Goal: Information Seeking & Learning: Learn about a topic

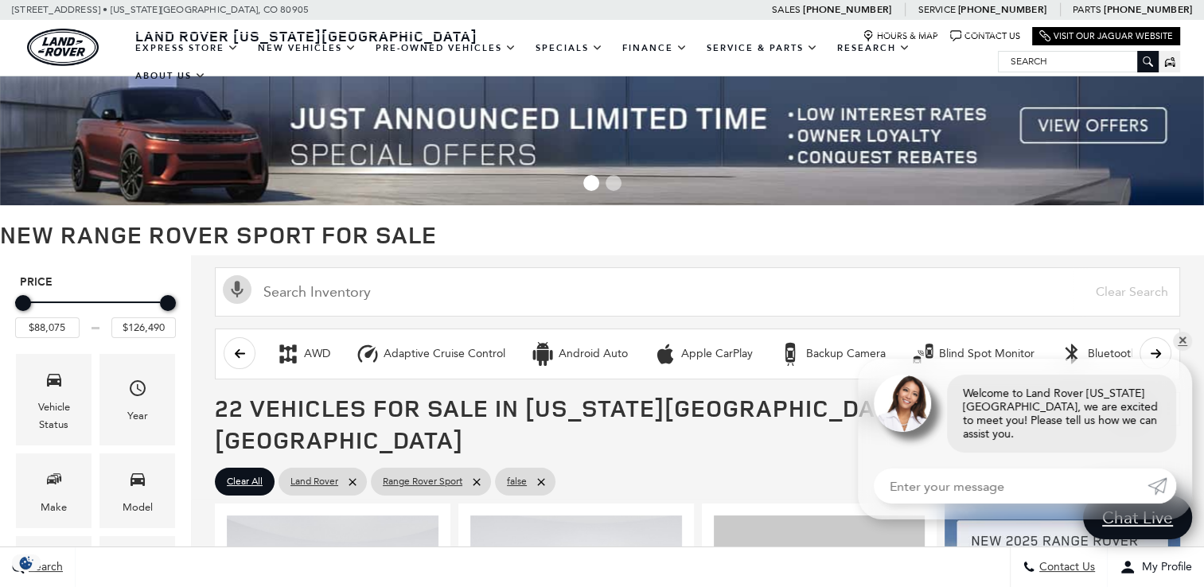
click at [1082, 120] on img at bounding box center [602, 140] width 1204 height 129
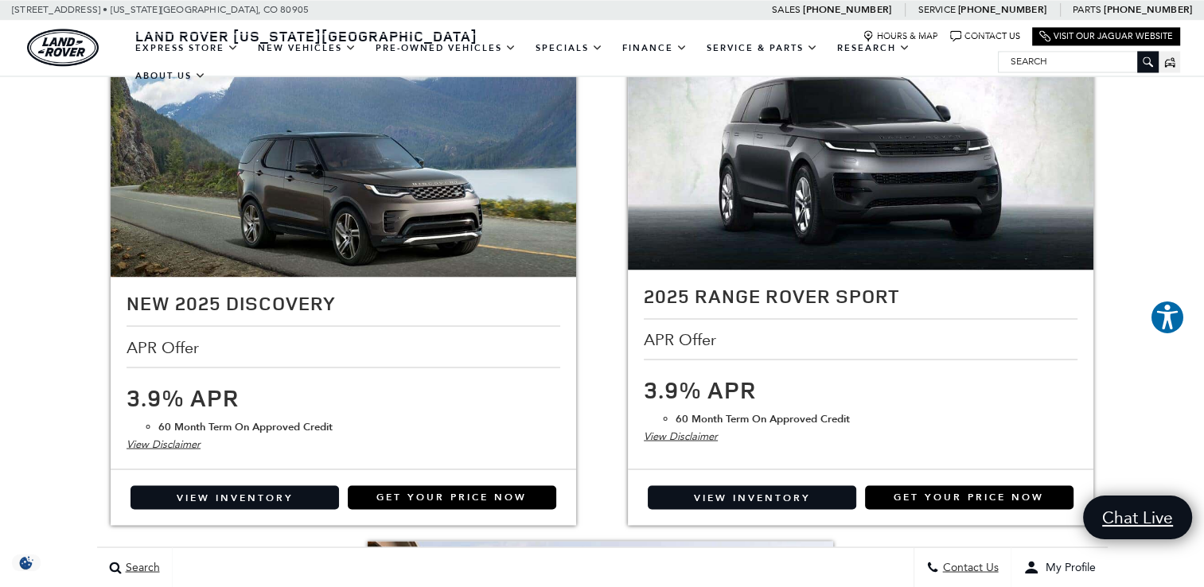
scroll to position [2677, 0]
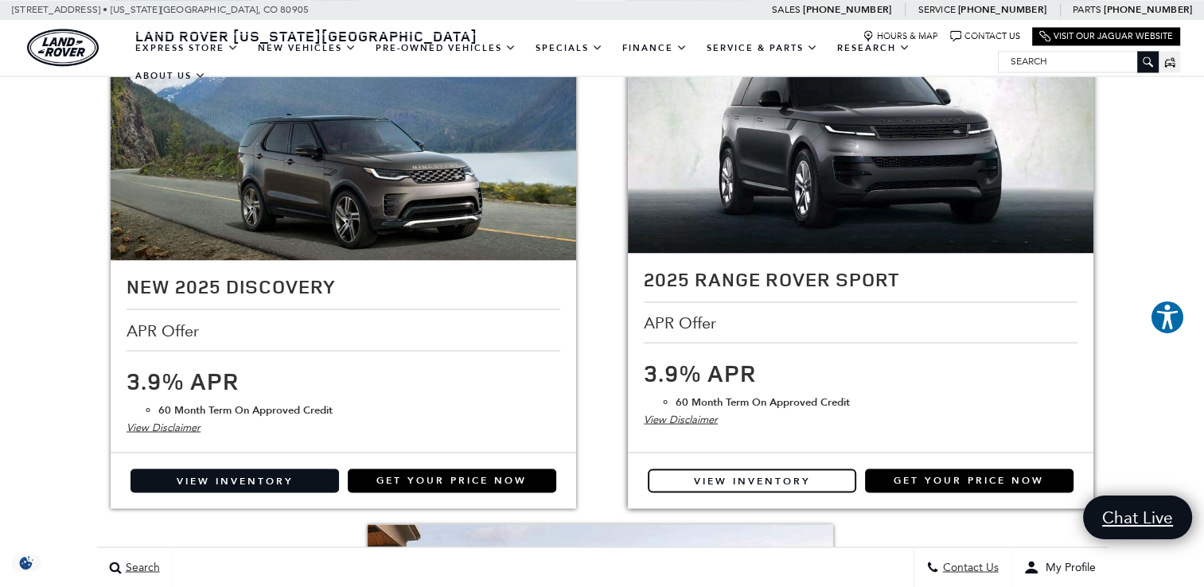
click at [772, 473] on link "View Inventory" at bounding box center [752, 481] width 208 height 24
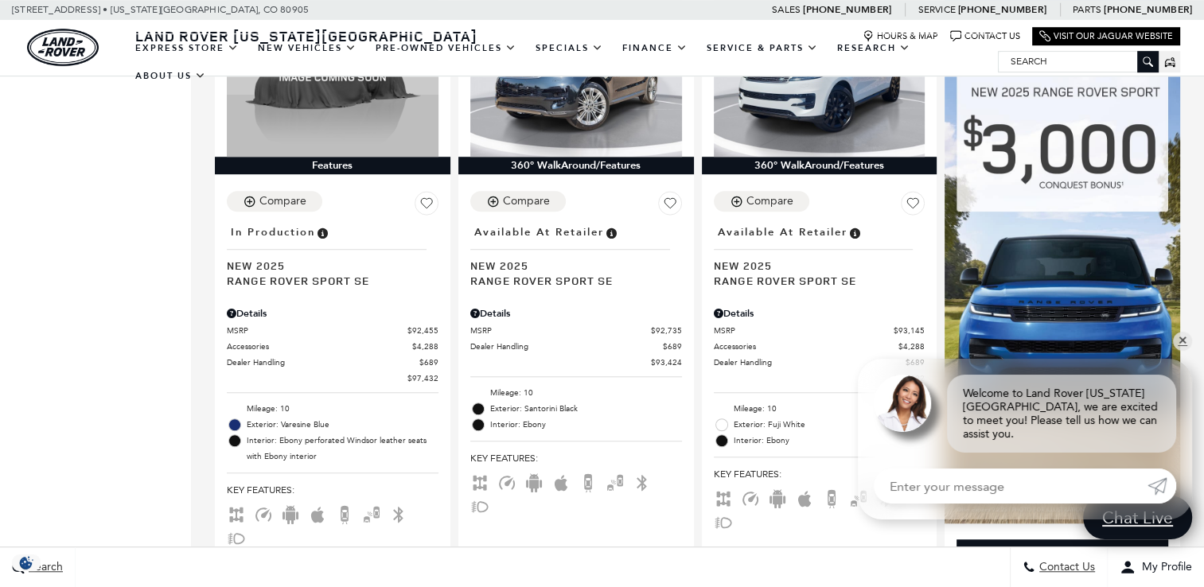
scroll to position [1186, 0]
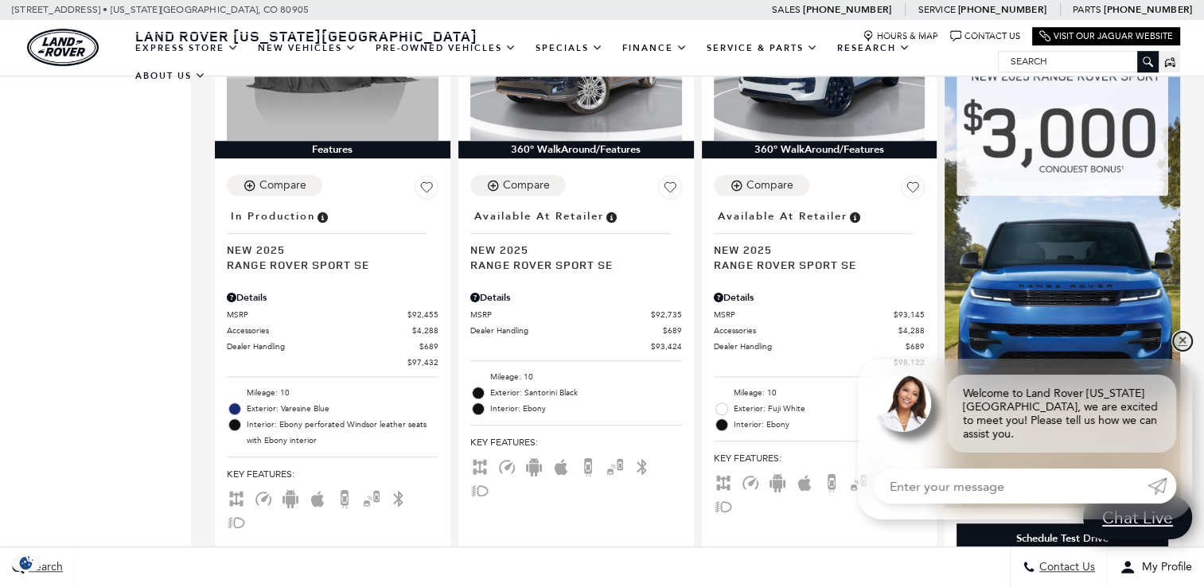
click at [1177, 351] on link "✕" at bounding box center [1182, 341] width 19 height 19
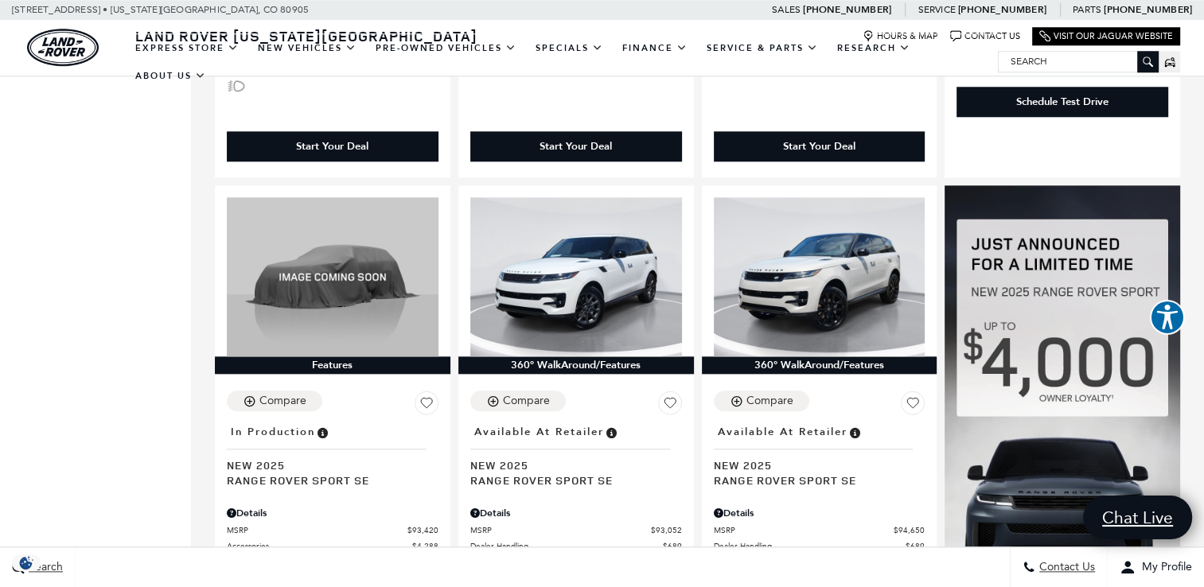
scroll to position [1567, 0]
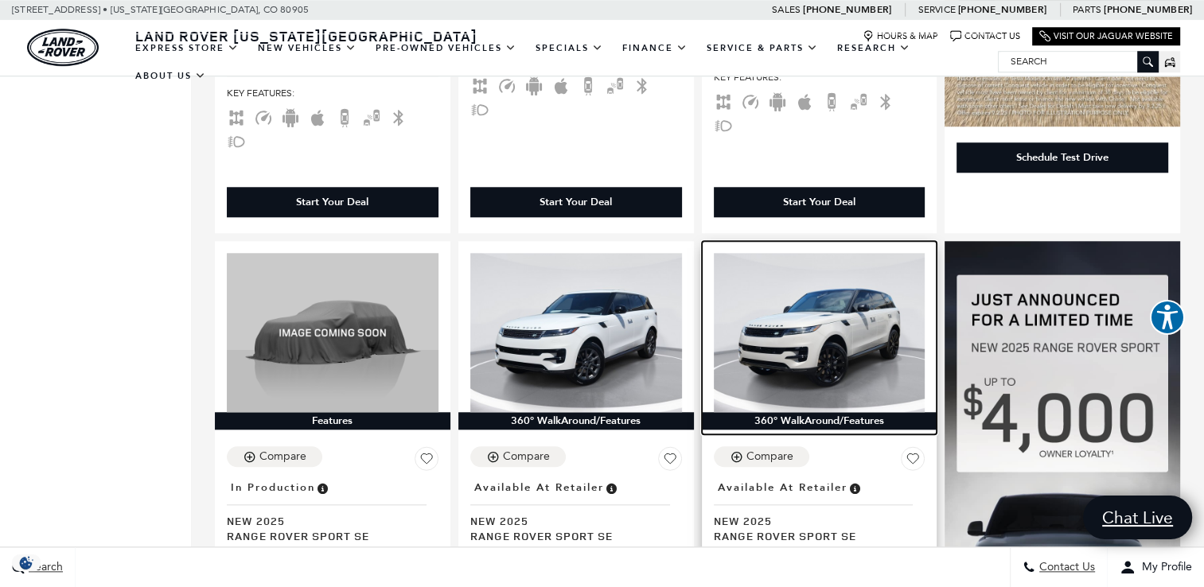
click at [805, 320] on img at bounding box center [820, 332] width 212 height 158
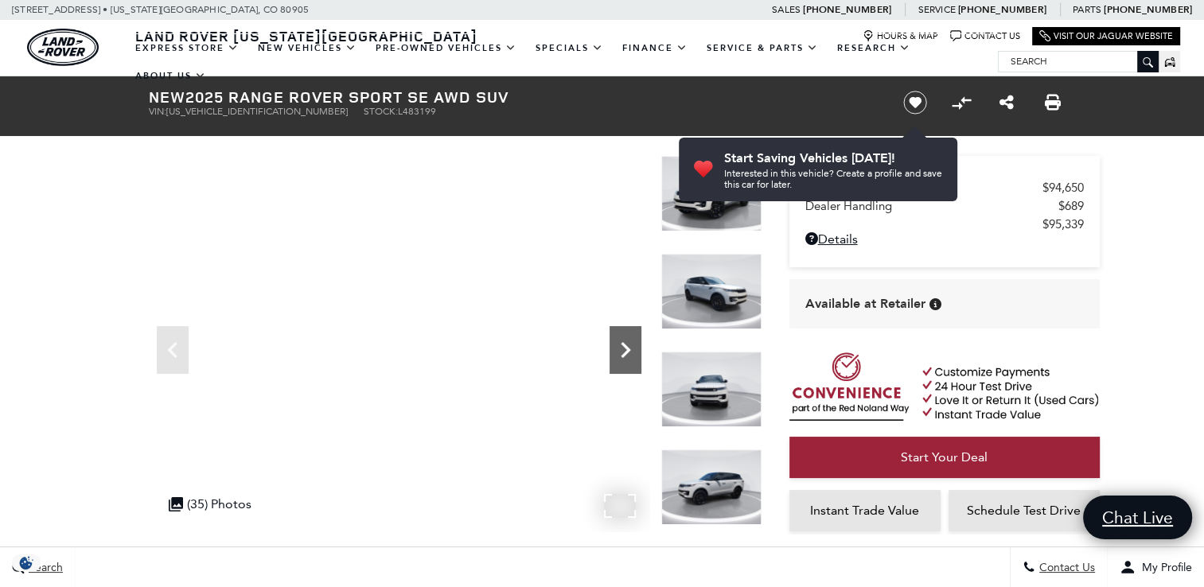
click at [621, 351] on icon "Next" at bounding box center [625, 350] width 32 height 32
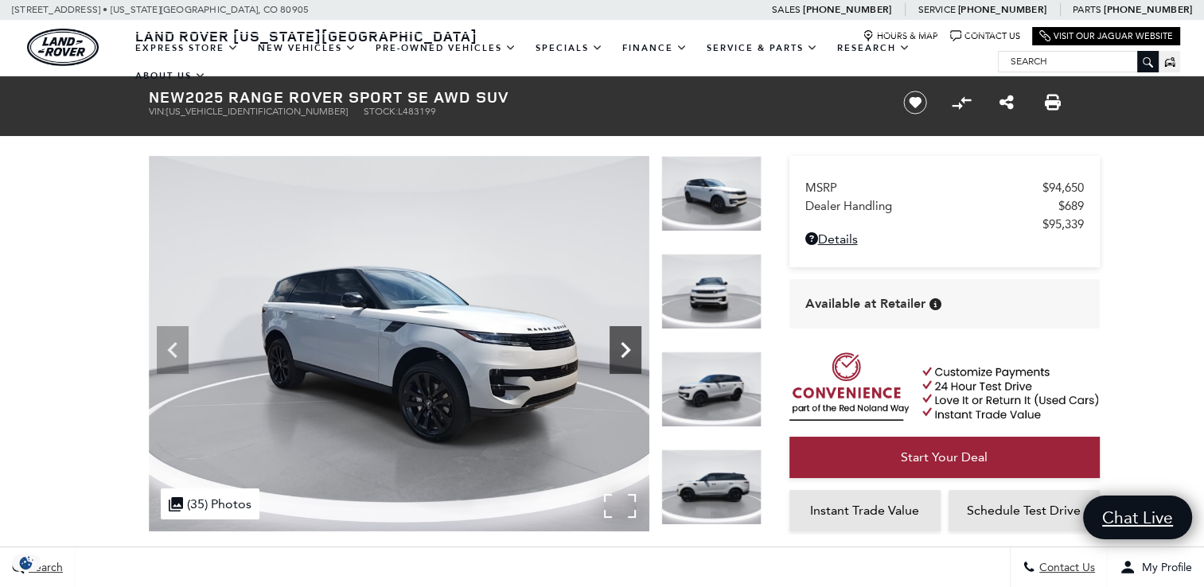
click at [621, 351] on icon "Next" at bounding box center [625, 350] width 32 height 32
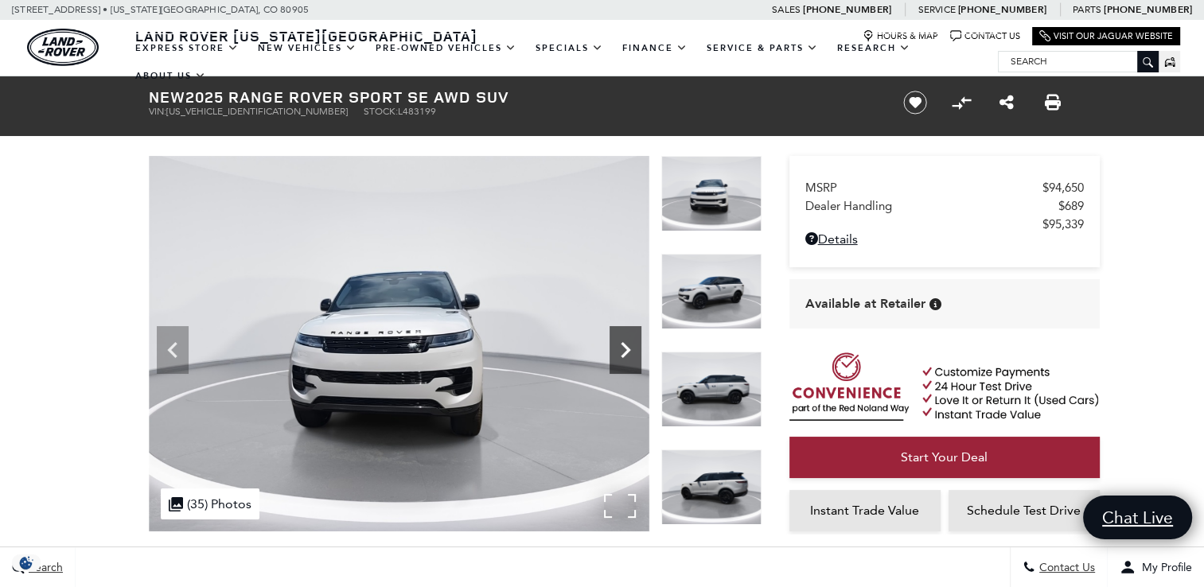
click at [621, 351] on icon "Next" at bounding box center [625, 350] width 32 height 32
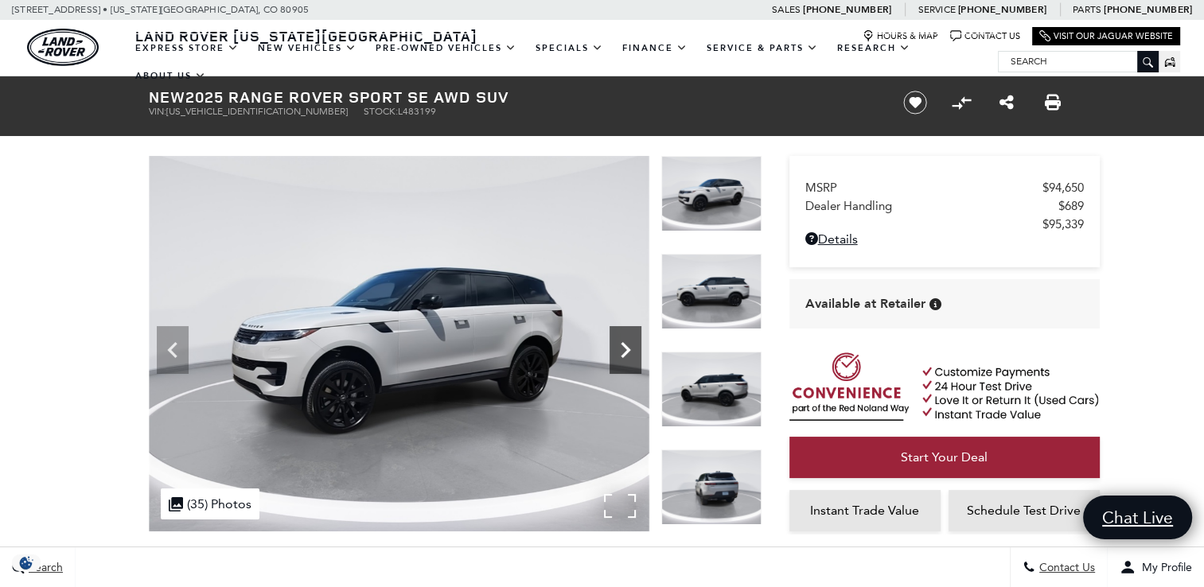
click at [621, 351] on icon "Next" at bounding box center [625, 350] width 32 height 32
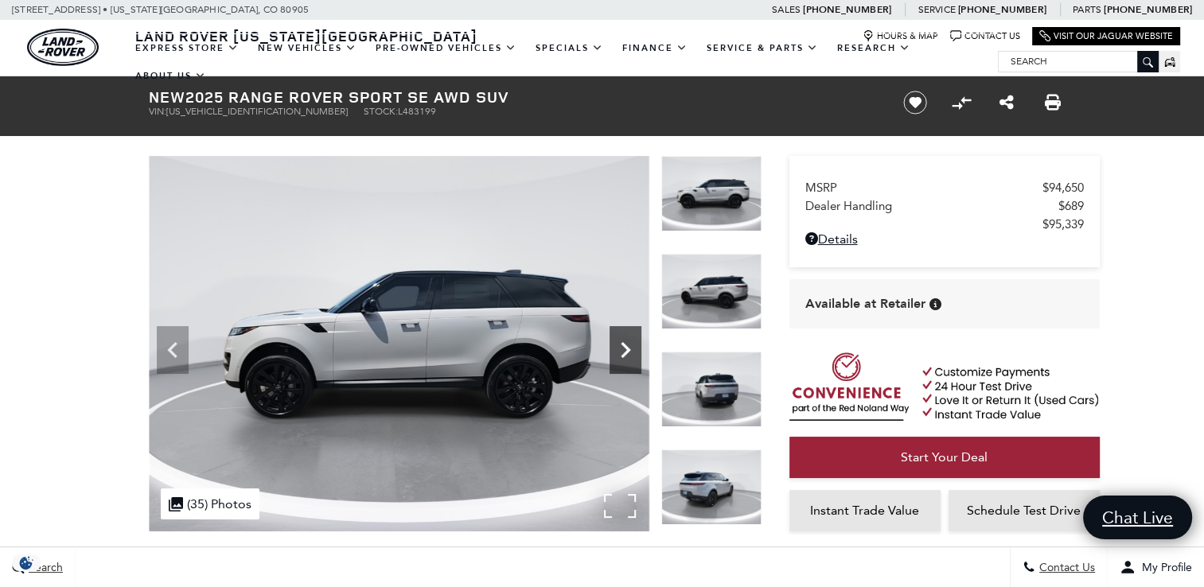
click at [621, 351] on icon "Next" at bounding box center [625, 350] width 32 height 32
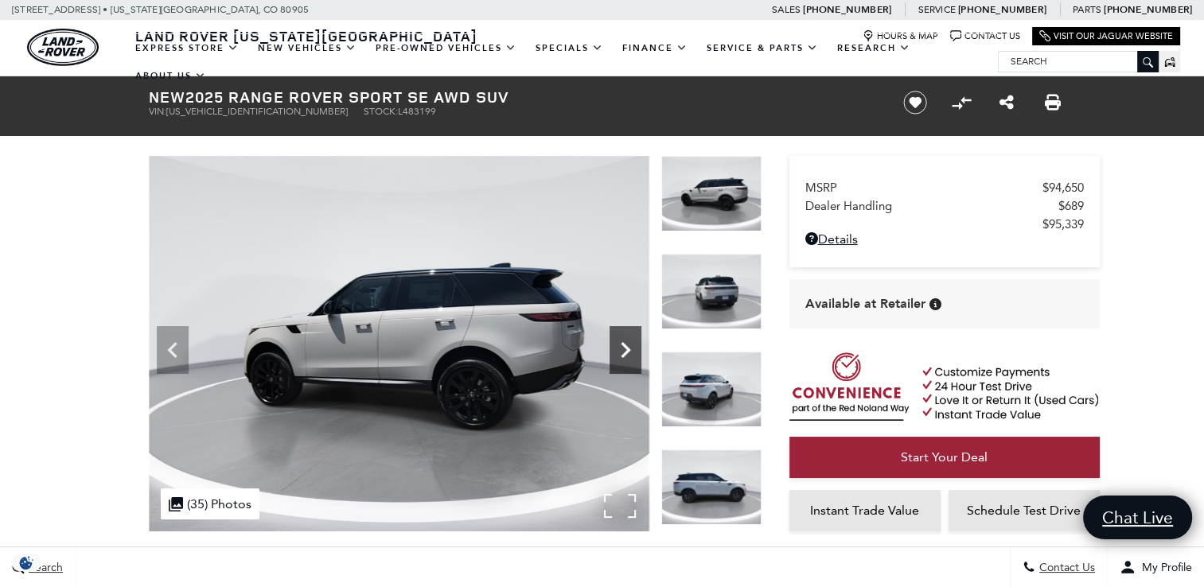
click at [621, 351] on icon "Next" at bounding box center [625, 350] width 32 height 32
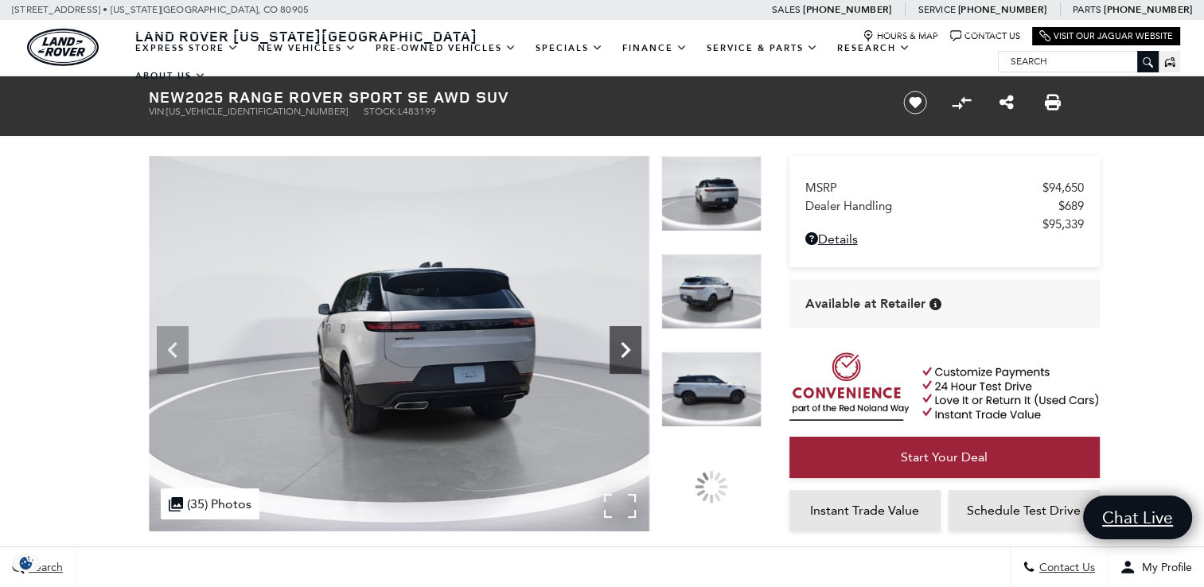
click at [621, 351] on icon "Next" at bounding box center [625, 350] width 32 height 32
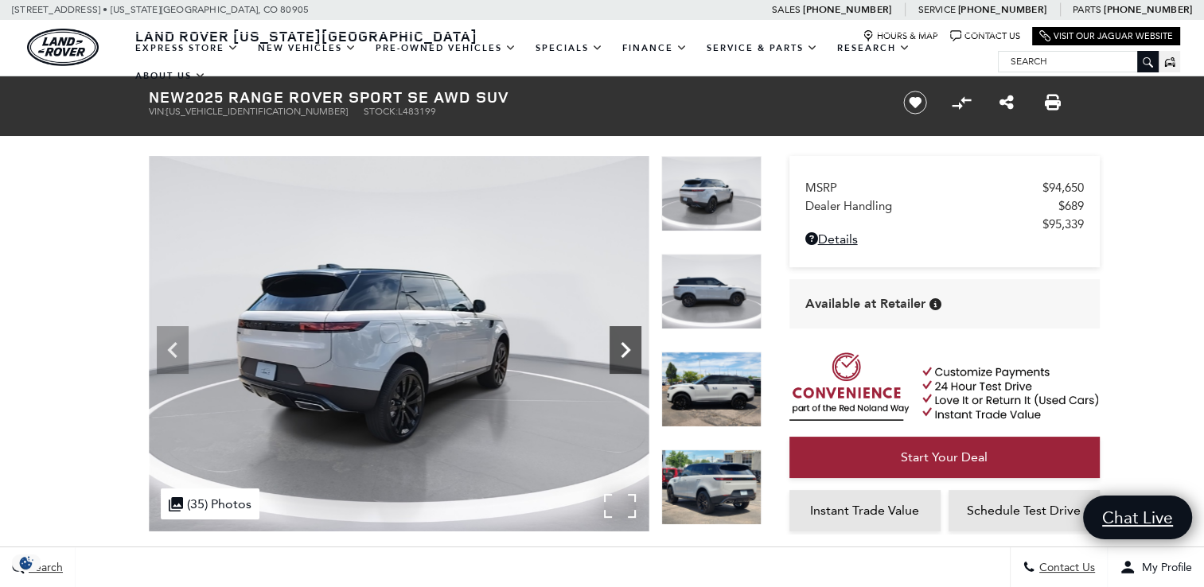
click at [621, 351] on icon "Next" at bounding box center [625, 350] width 32 height 32
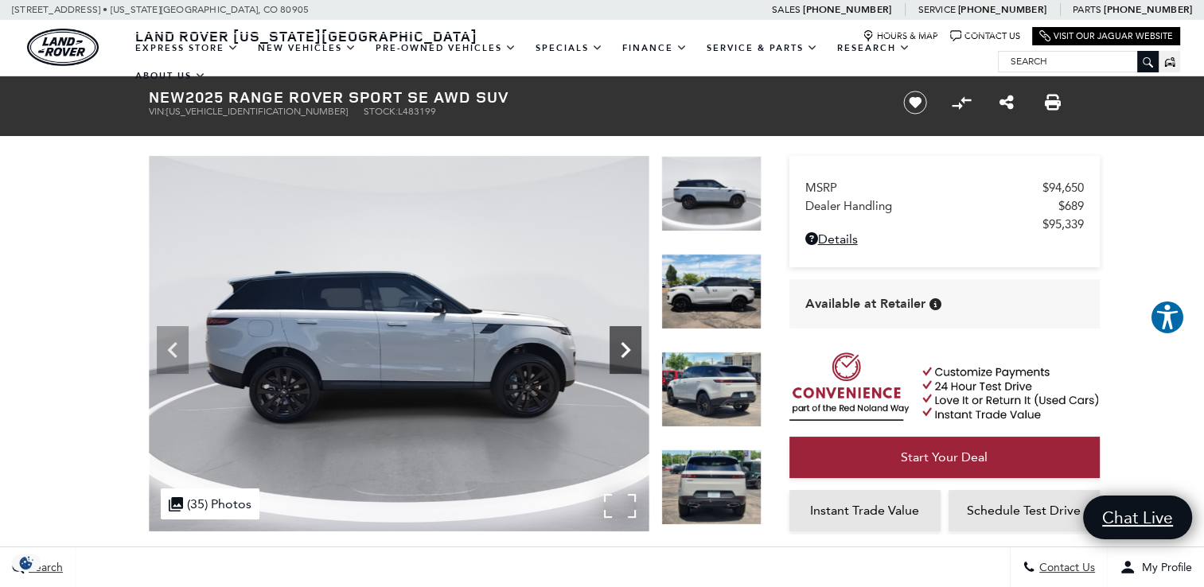
click at [621, 351] on icon "Next" at bounding box center [625, 350] width 32 height 32
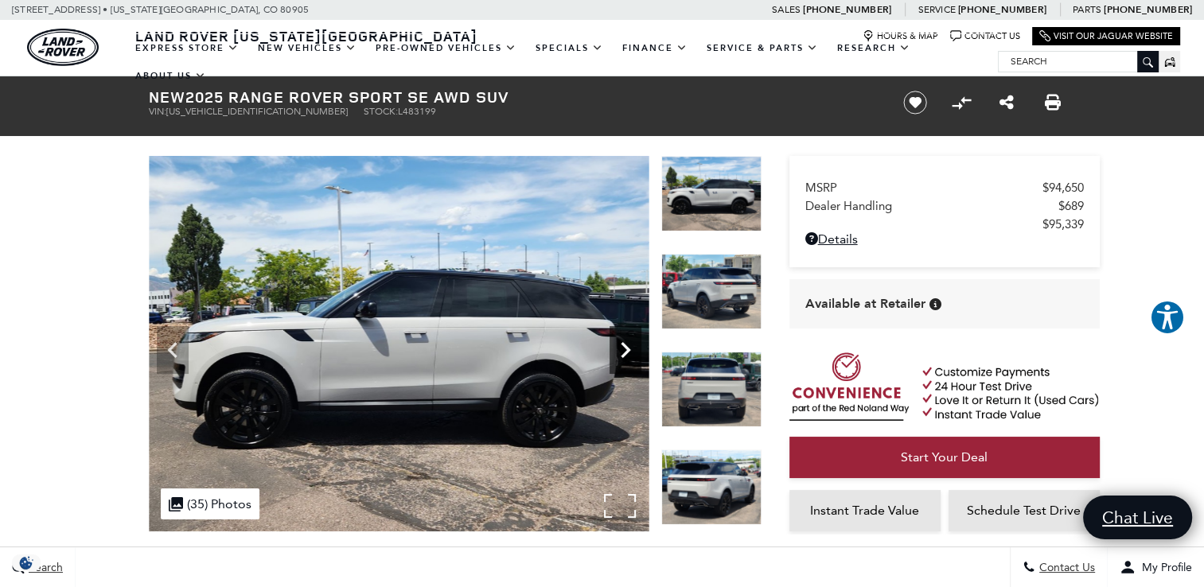
click at [621, 351] on icon "Next" at bounding box center [625, 350] width 32 height 32
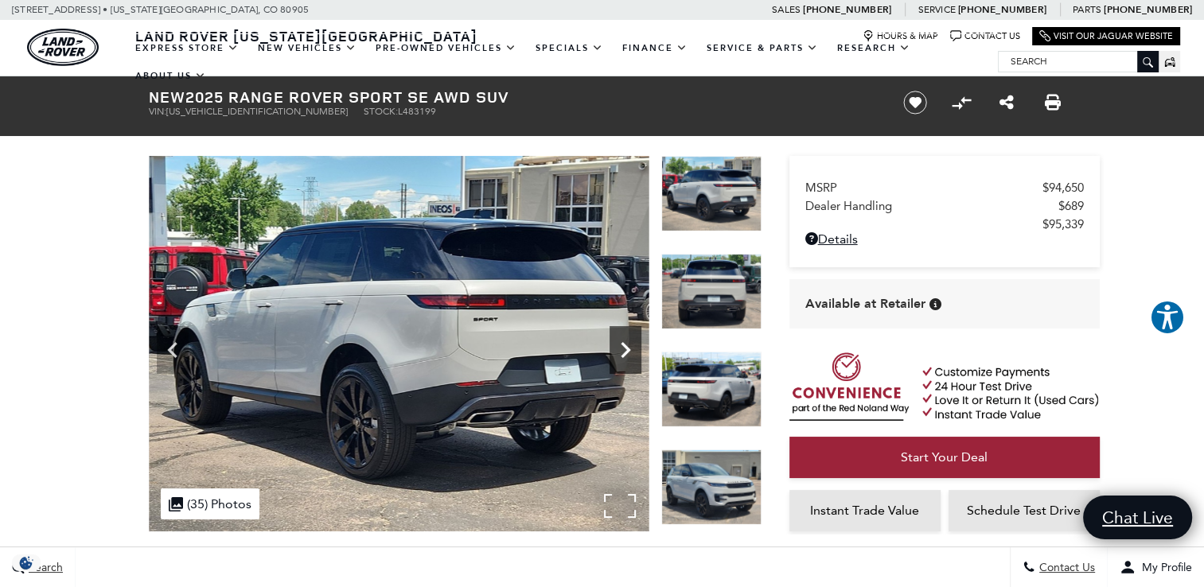
click at [621, 351] on icon "Next" at bounding box center [625, 350] width 32 height 32
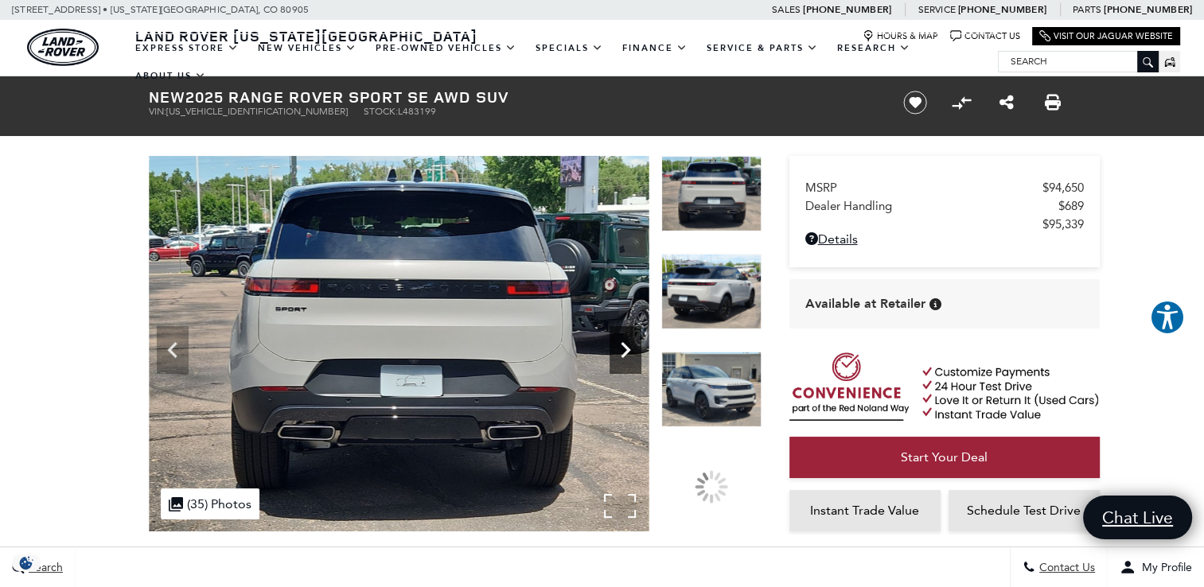
click at [621, 351] on icon "Next" at bounding box center [625, 350] width 32 height 32
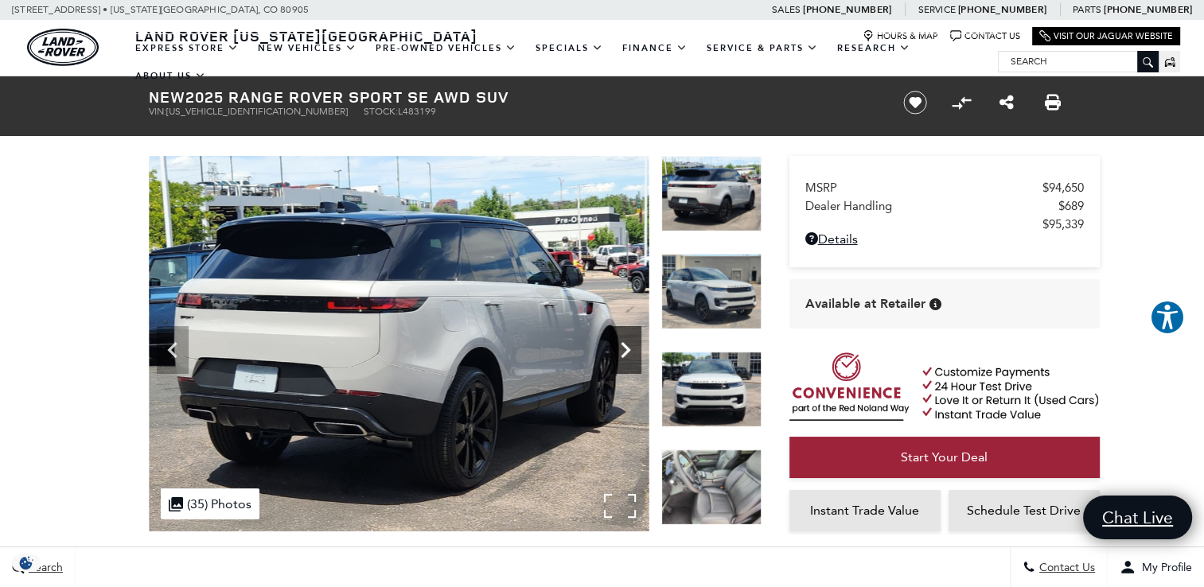
click at [621, 351] on icon "Next" at bounding box center [625, 350] width 32 height 32
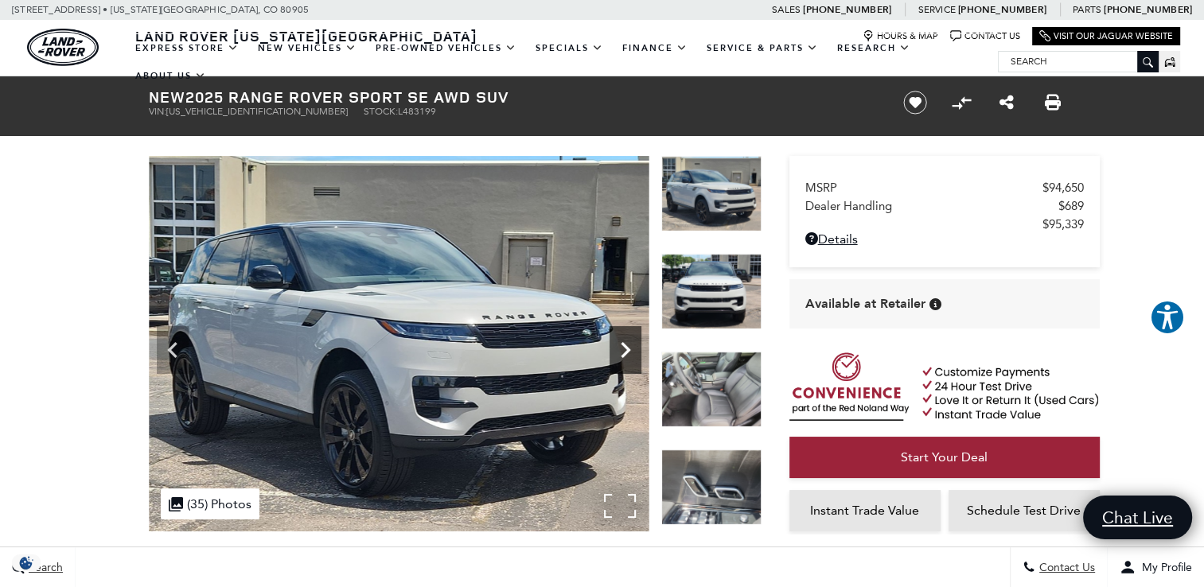
click at [621, 351] on icon "Next" at bounding box center [625, 350] width 32 height 32
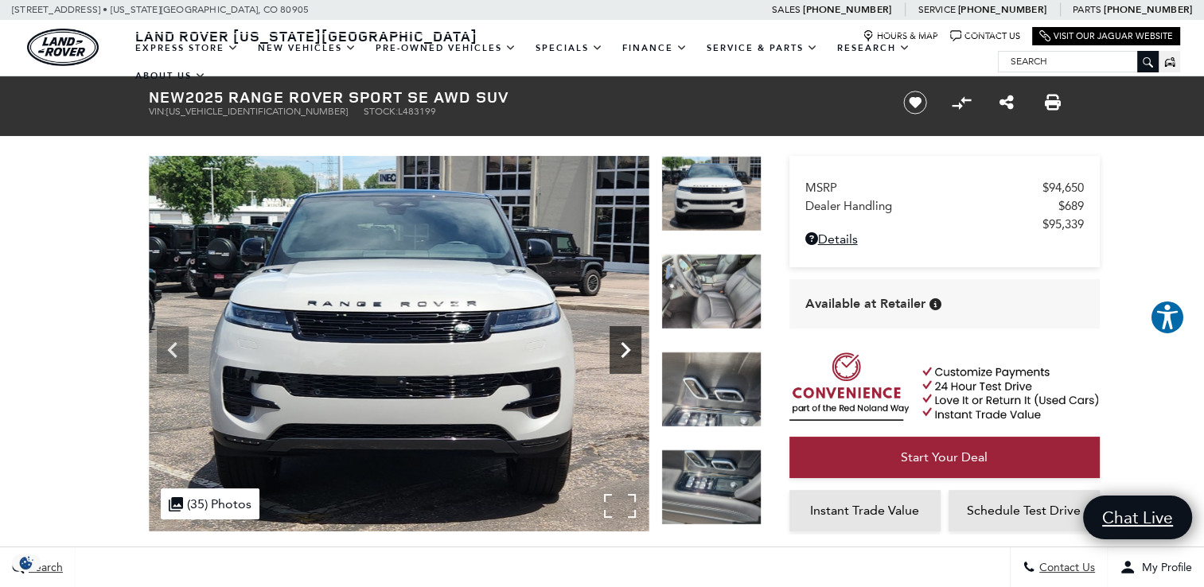
click at [621, 351] on icon "Next" at bounding box center [625, 350] width 32 height 32
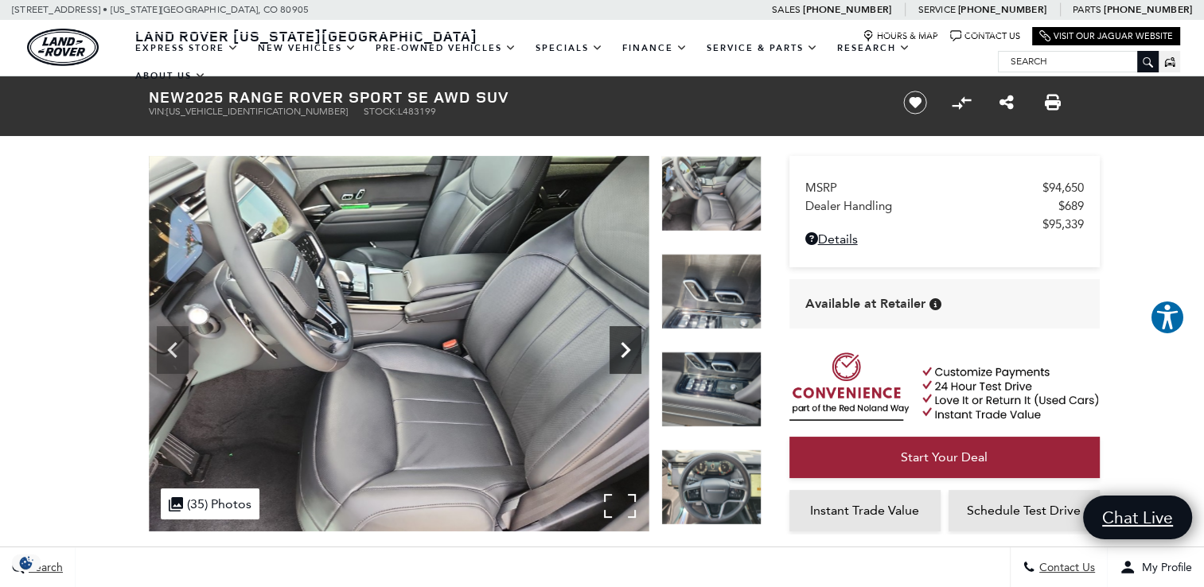
click at [621, 351] on icon "Next" at bounding box center [625, 350] width 32 height 32
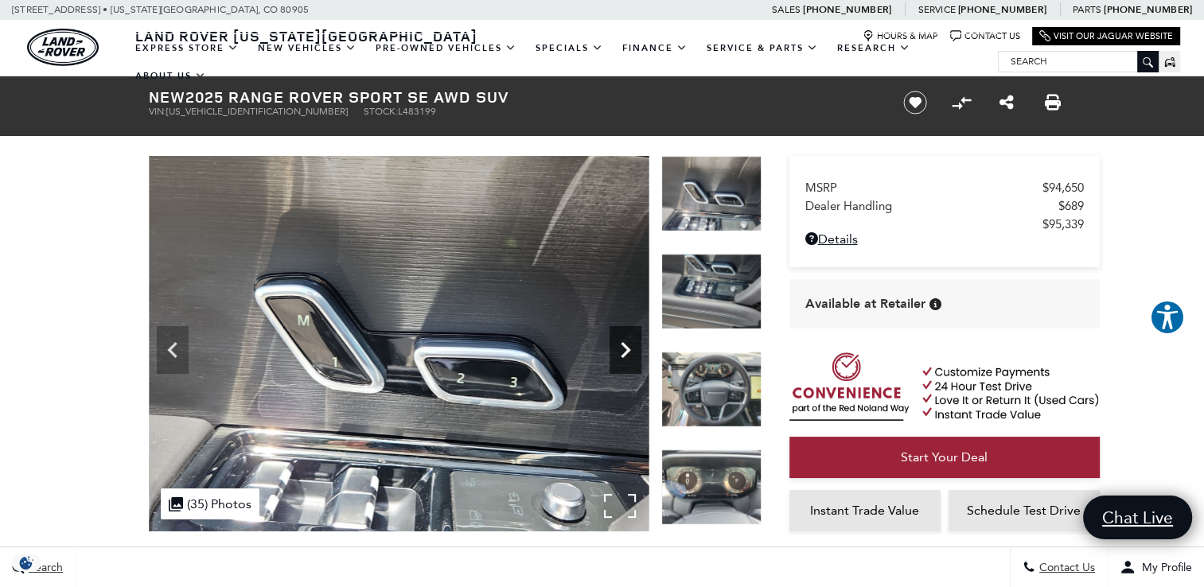
click at [621, 351] on icon "Next" at bounding box center [625, 350] width 32 height 32
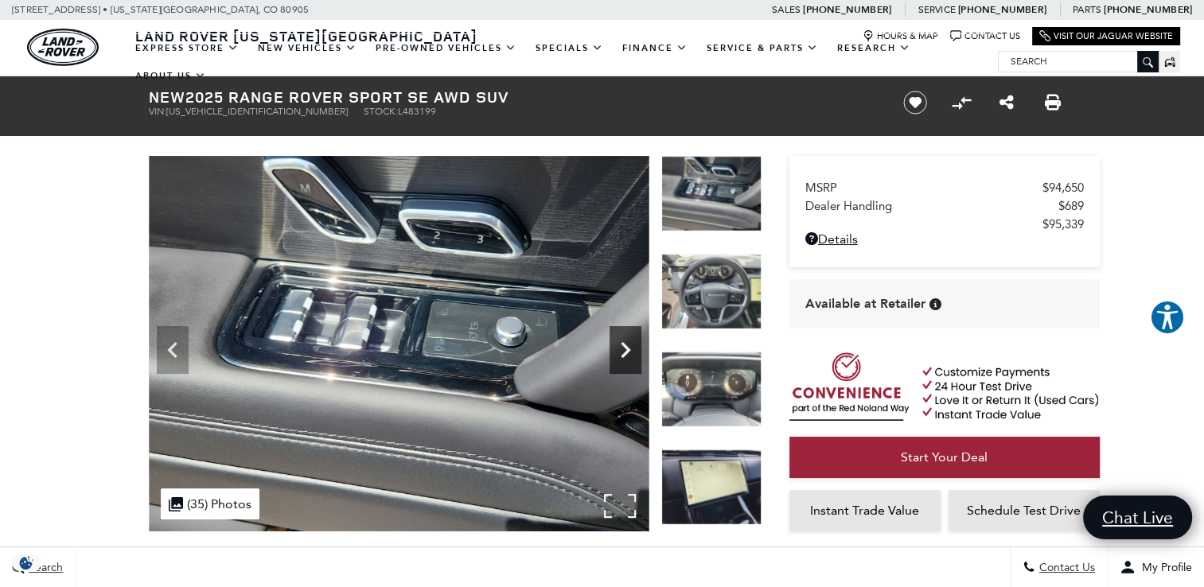
click at [621, 351] on icon "Next" at bounding box center [625, 350] width 32 height 32
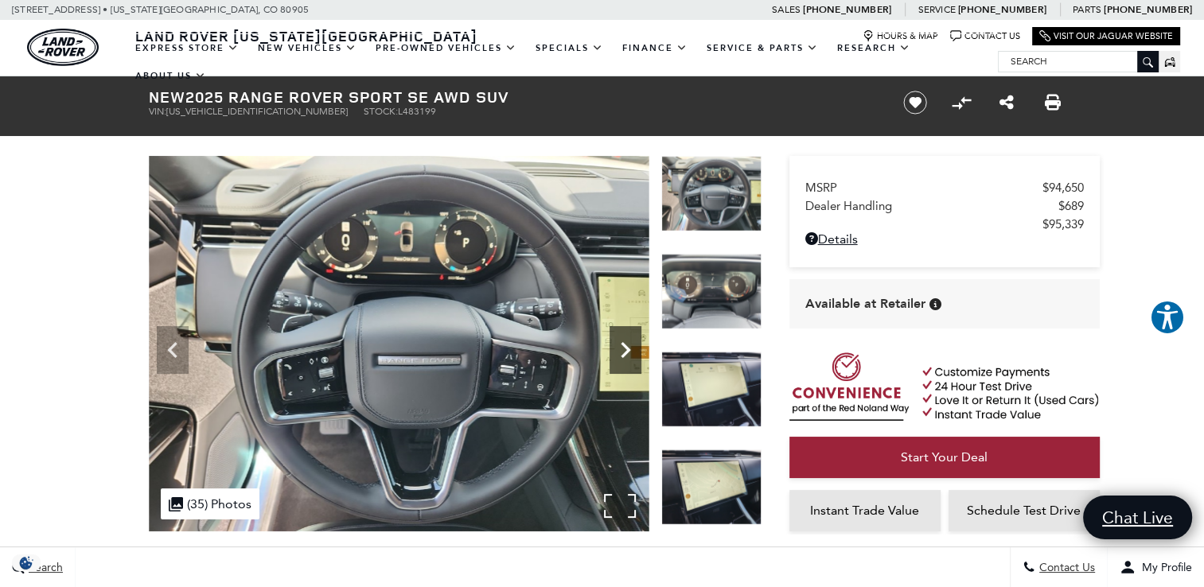
click at [621, 351] on icon "Next" at bounding box center [625, 350] width 32 height 32
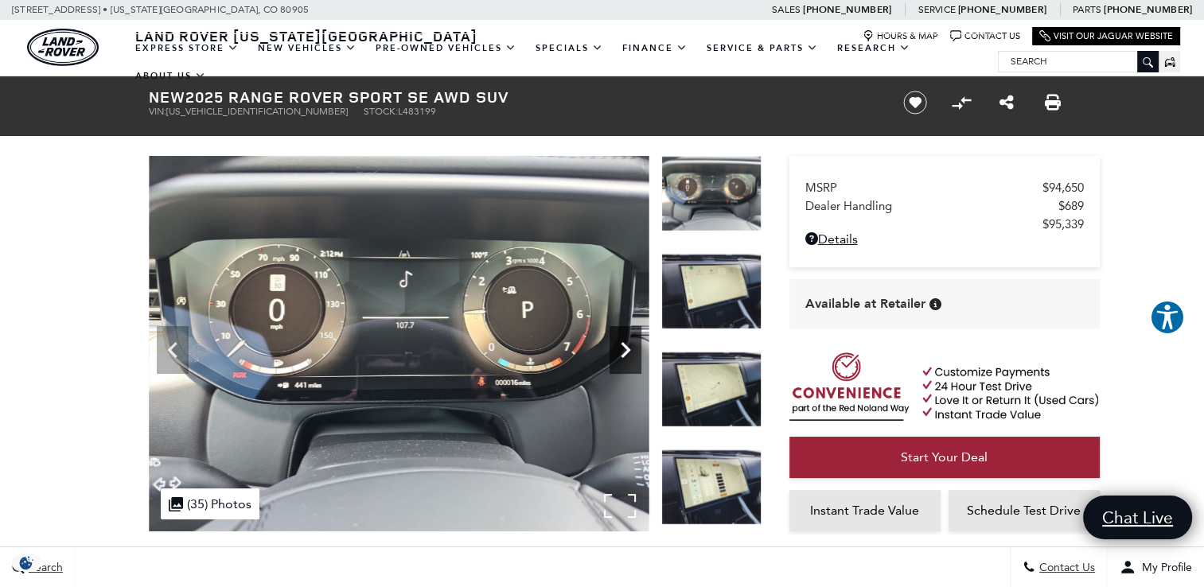
click at [621, 351] on icon "Next" at bounding box center [625, 350] width 32 height 32
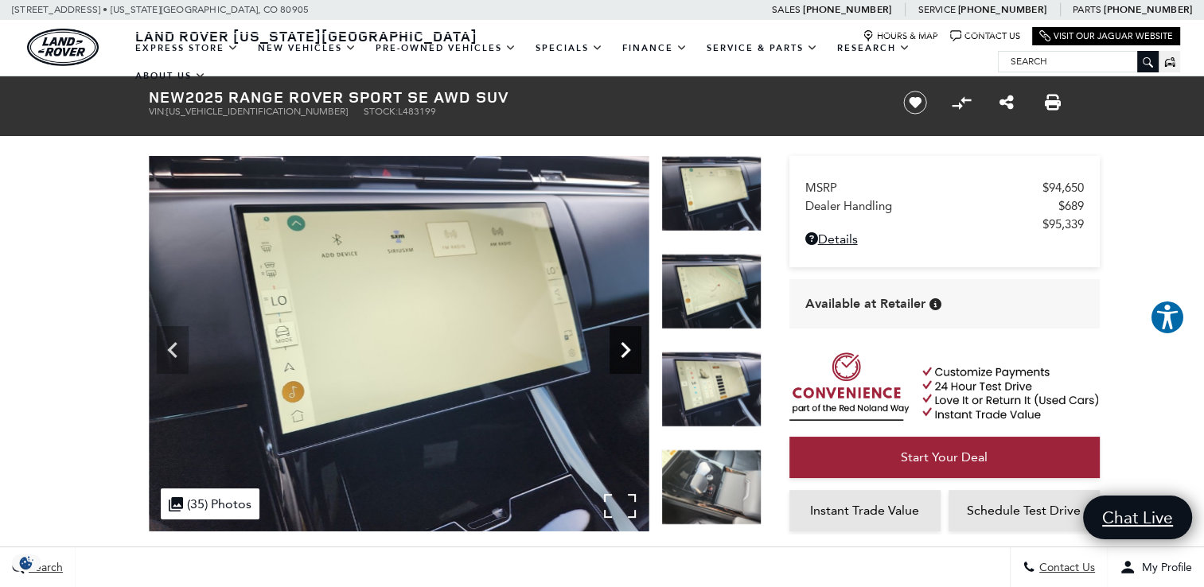
click at [621, 351] on icon "Next" at bounding box center [625, 350] width 32 height 32
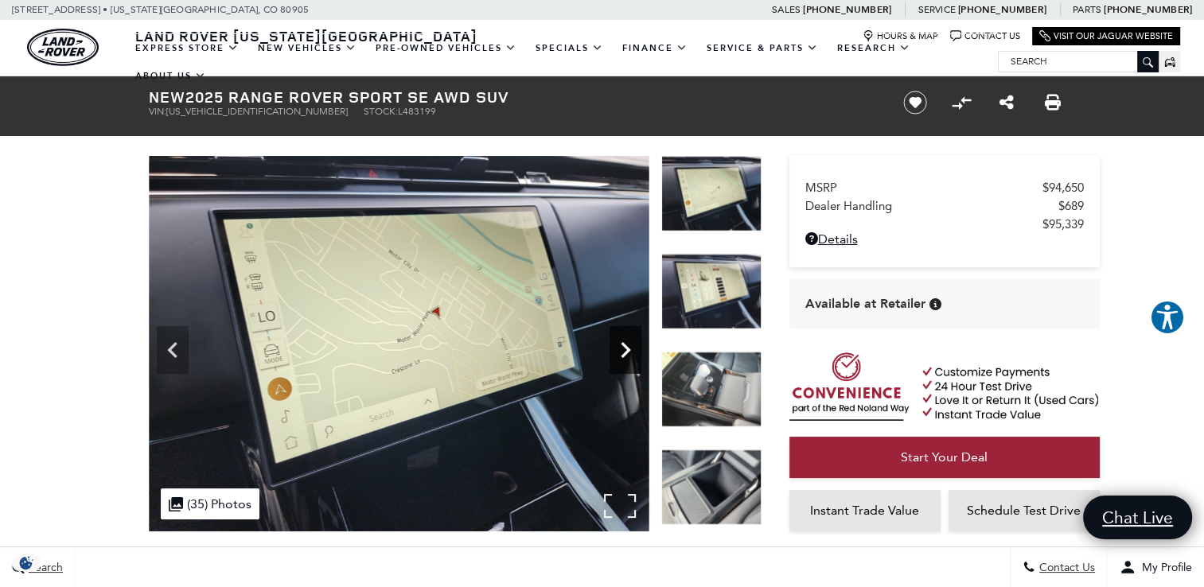
click at [621, 351] on icon "Next" at bounding box center [625, 350] width 32 height 32
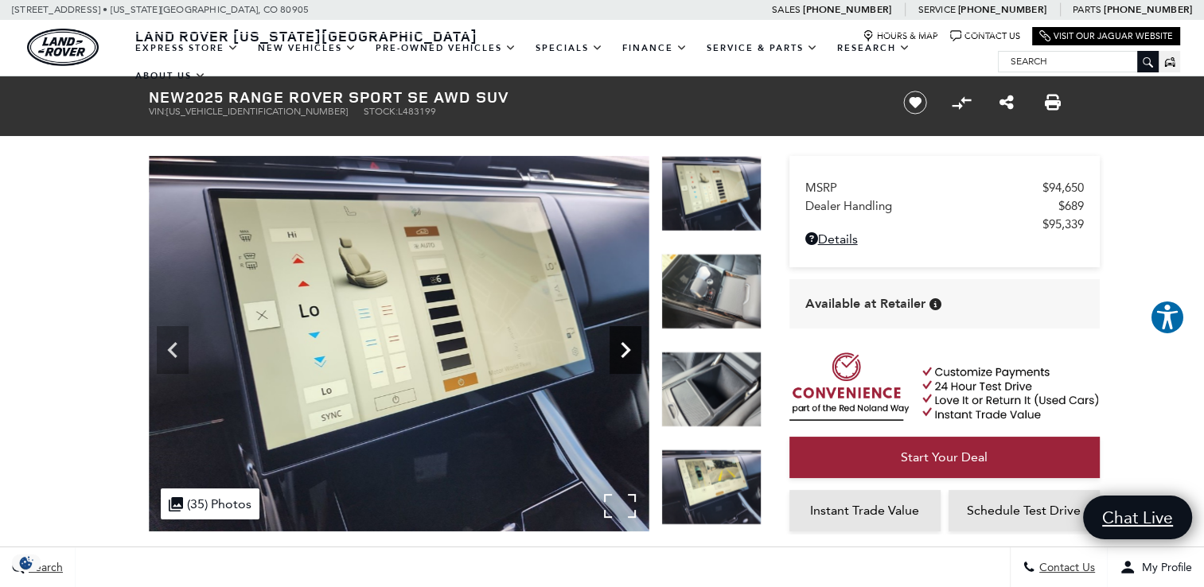
click at [621, 351] on icon "Next" at bounding box center [625, 350] width 32 height 32
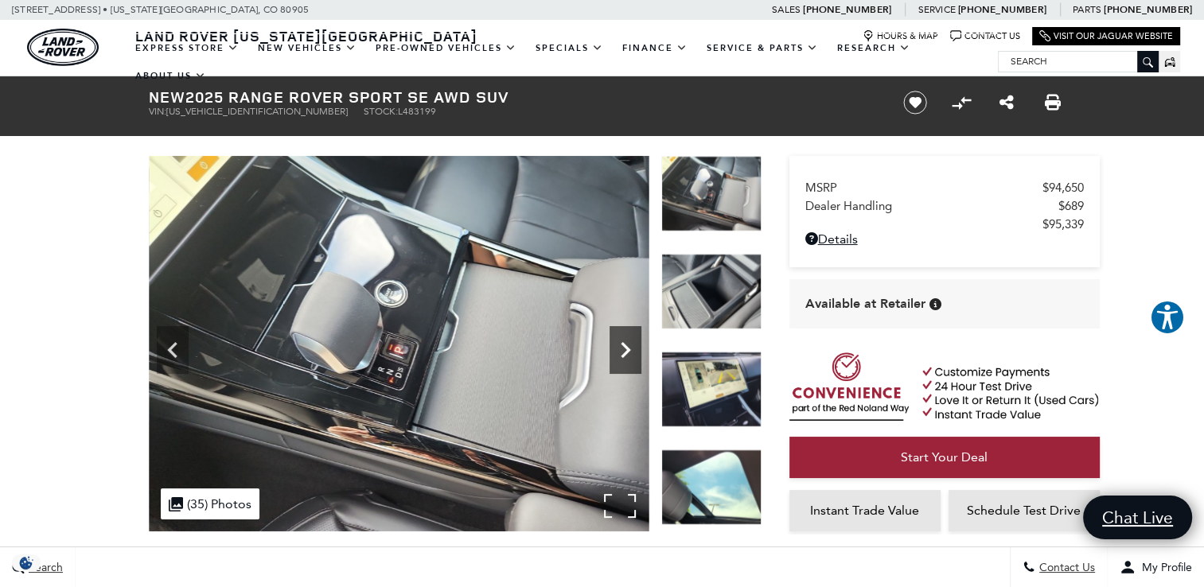
click at [621, 351] on icon "Next" at bounding box center [625, 350] width 32 height 32
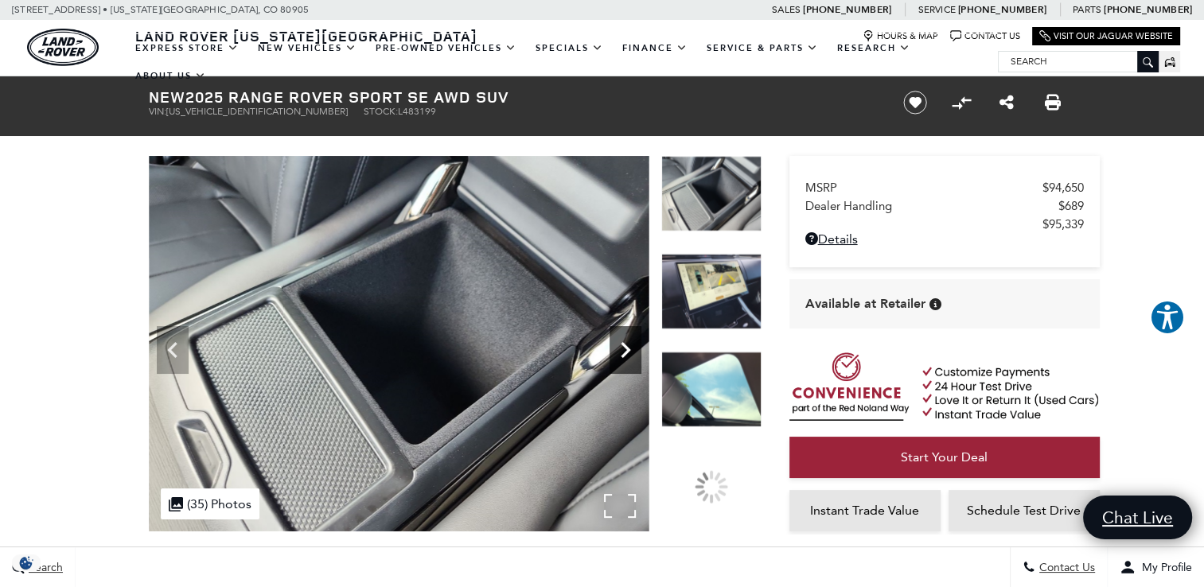
click at [621, 351] on icon "Next" at bounding box center [625, 350] width 32 height 32
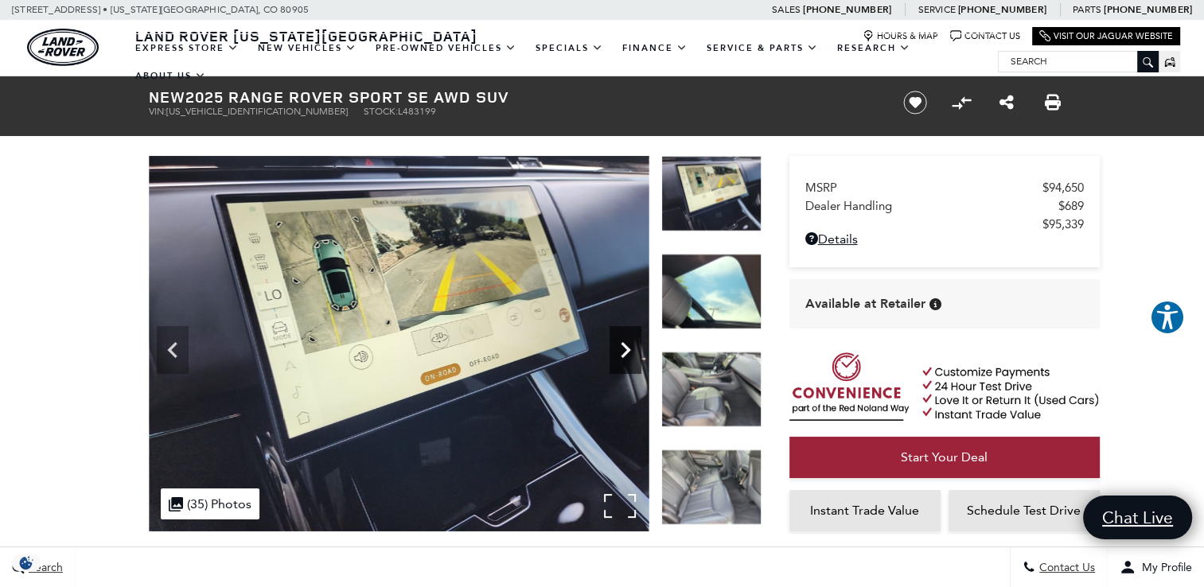
click at [621, 351] on icon "Next" at bounding box center [625, 350] width 32 height 32
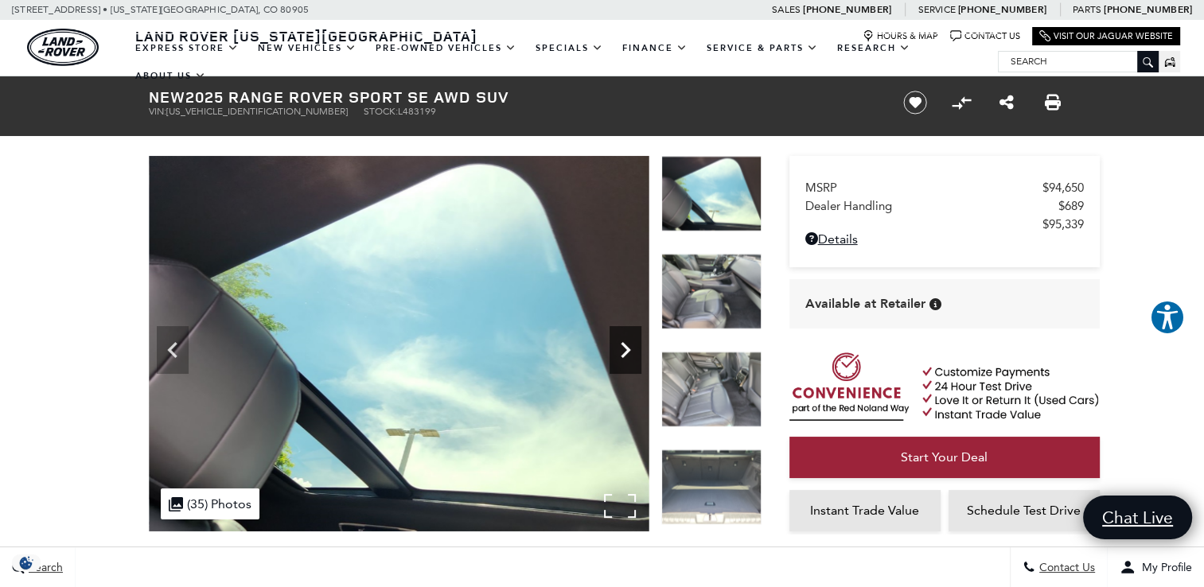
click at [621, 351] on icon "Next" at bounding box center [625, 350] width 32 height 32
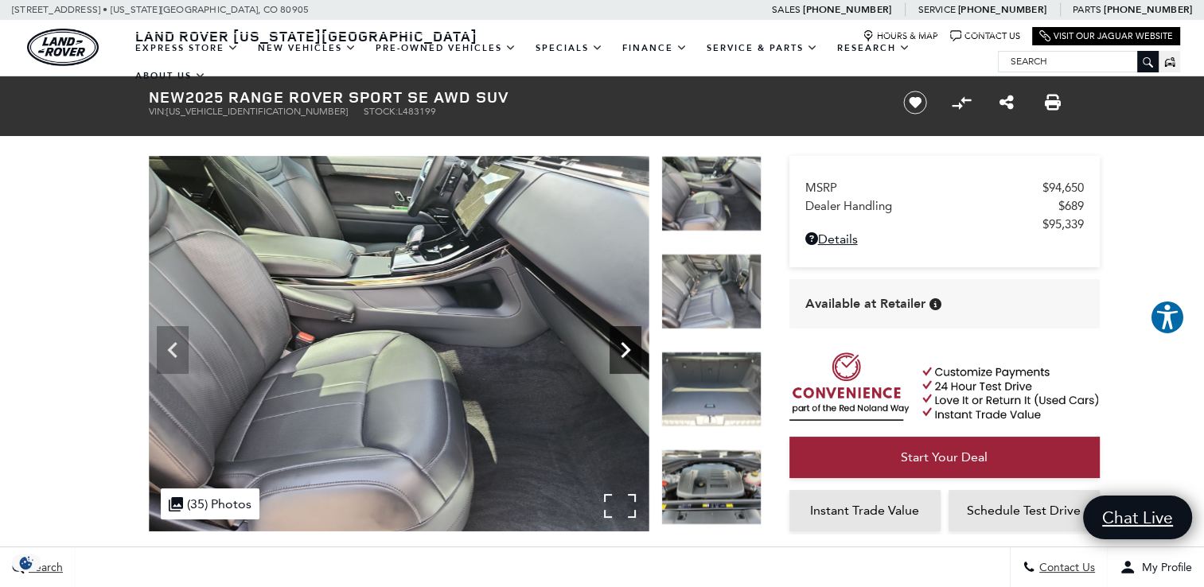
click at [621, 351] on icon "Next" at bounding box center [625, 350] width 32 height 32
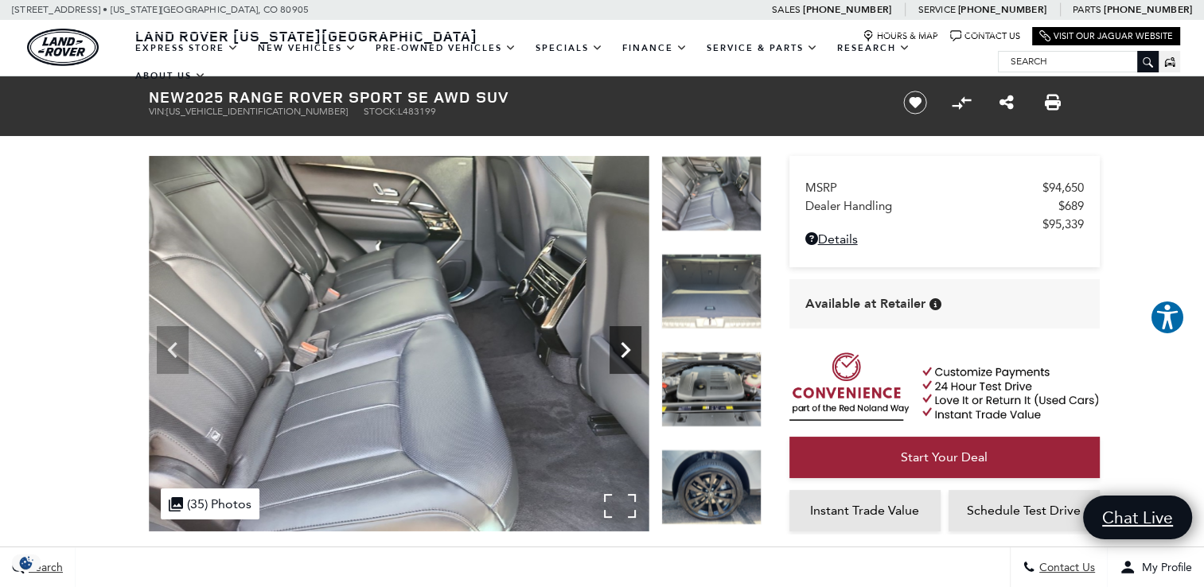
click at [621, 351] on icon "Next" at bounding box center [625, 350] width 32 height 32
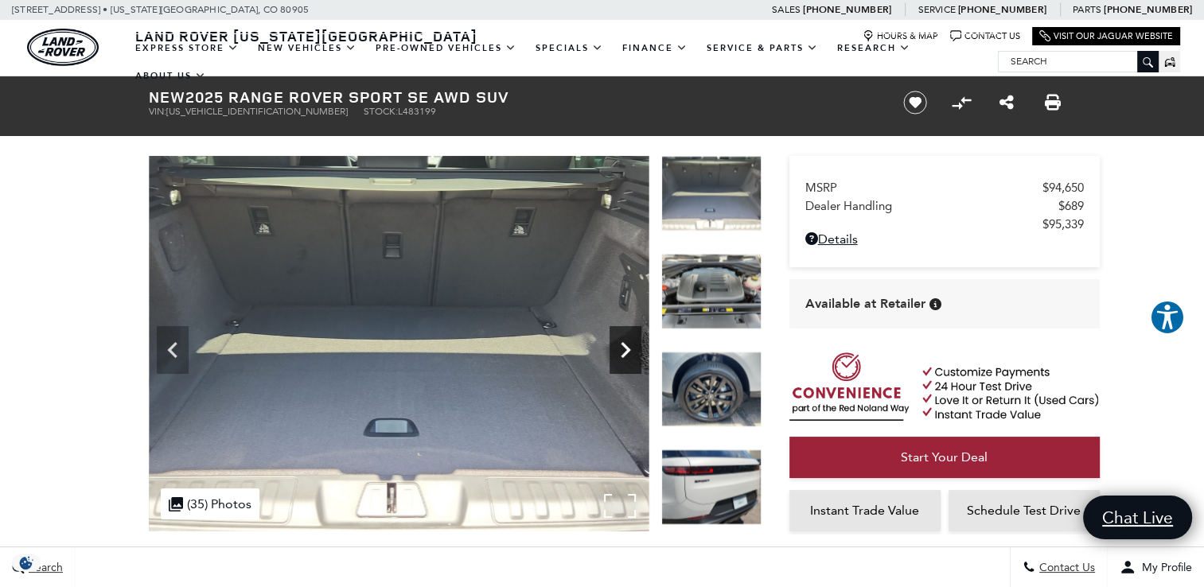
click at [621, 351] on icon "Next" at bounding box center [625, 350] width 32 height 32
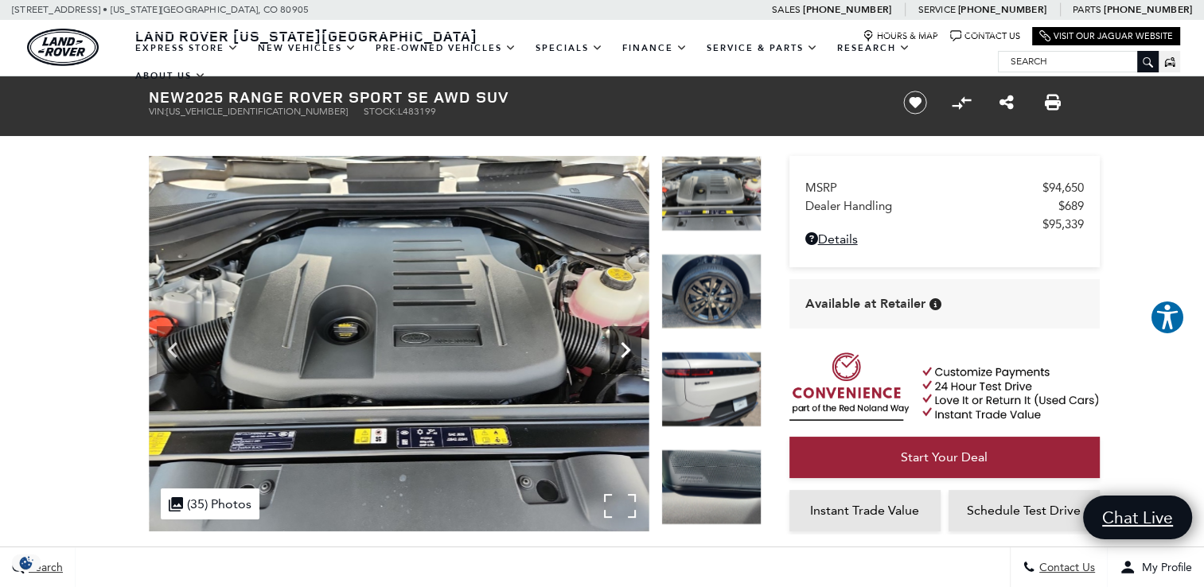
click at [621, 351] on icon "Next" at bounding box center [625, 350] width 32 height 32
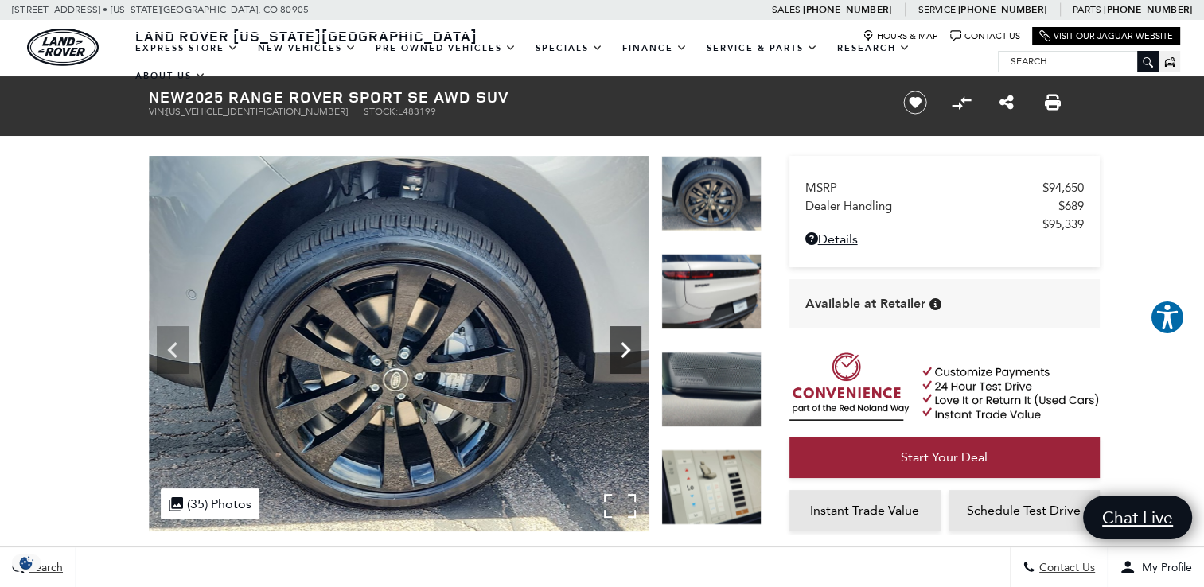
click at [621, 351] on icon "Next" at bounding box center [625, 350] width 32 height 32
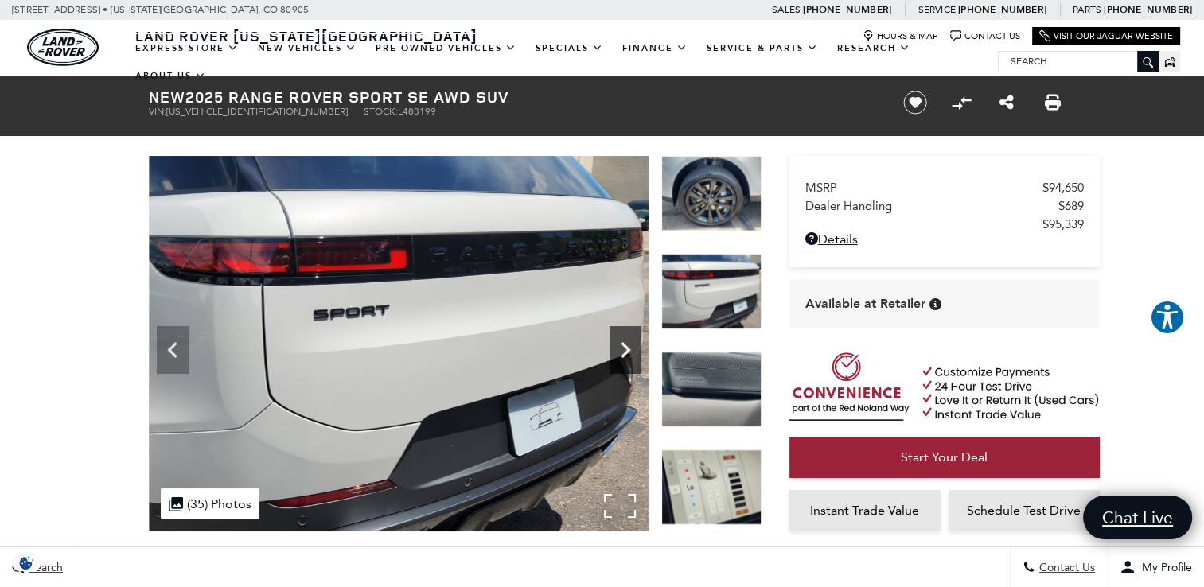
click at [621, 351] on icon "Next" at bounding box center [625, 350] width 32 height 32
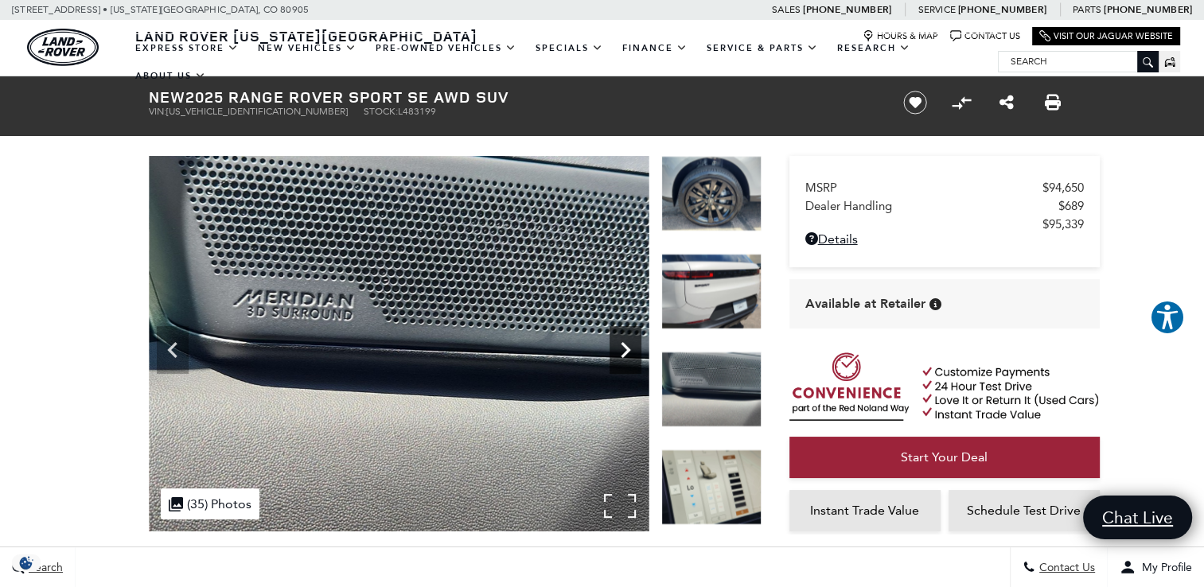
click at [621, 351] on icon "Next" at bounding box center [625, 350] width 32 height 32
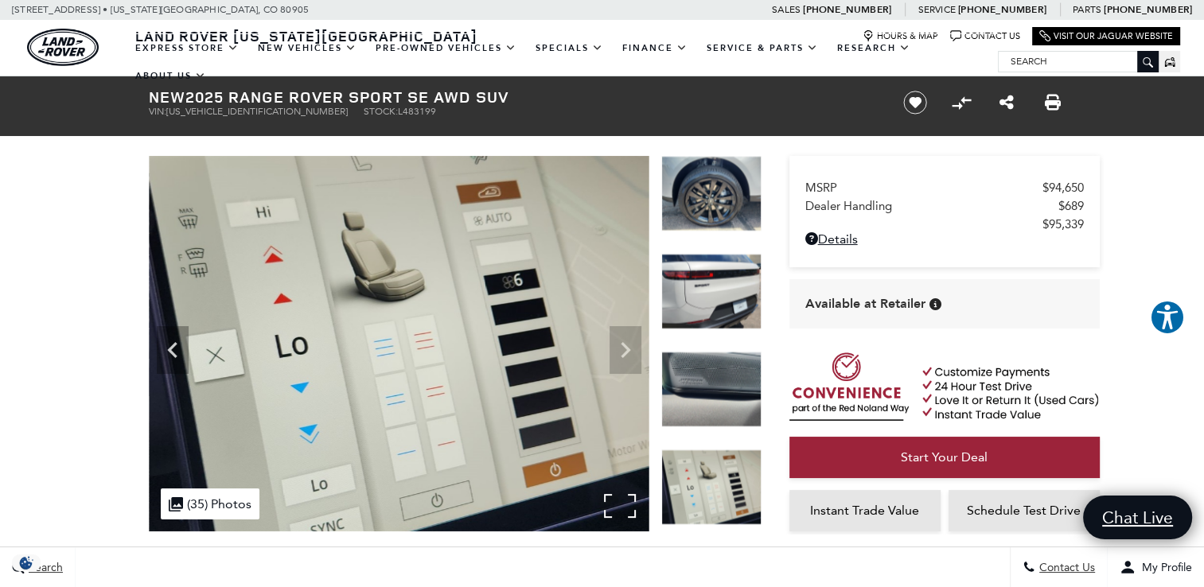
click at [621, 351] on img at bounding box center [399, 344] width 500 height 376
